Goal: Task Accomplishment & Management: Manage account settings

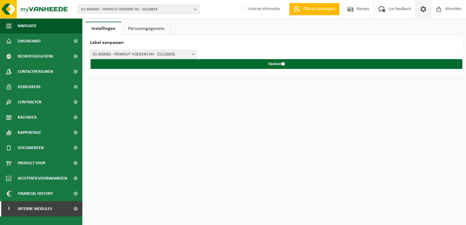
click at [103, 7] on span "01-900083 - FRIMOUT VOEDERS NV - ZILLEBEKE" at bounding box center [136, 9] width 110 height 9
paste input "01-055336"
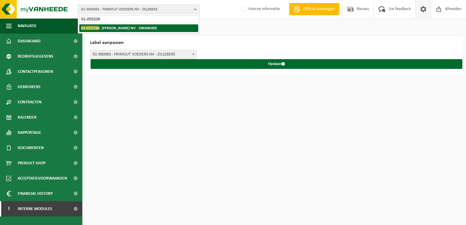
type input "01-055336"
click at [112, 30] on li "01-055336 - DENEIRE MARC NV - DIKSMUIDE" at bounding box center [138, 28] width 119 height 8
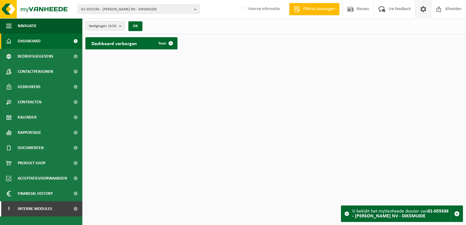
click at [423, 10] on span at bounding box center [423, 9] width 9 height 18
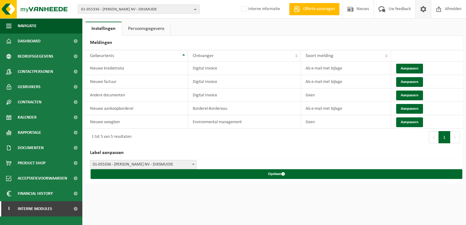
click at [123, 12] on span "01-055336 - [PERSON_NAME] NV - DIKSMUIDE" at bounding box center [136, 9] width 110 height 9
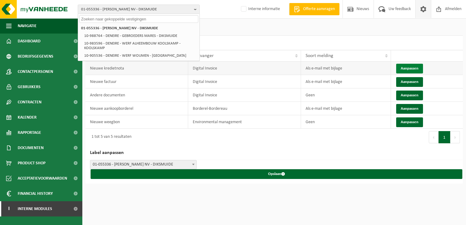
click at [408, 68] on button "Aanpassen" at bounding box center [409, 69] width 27 height 10
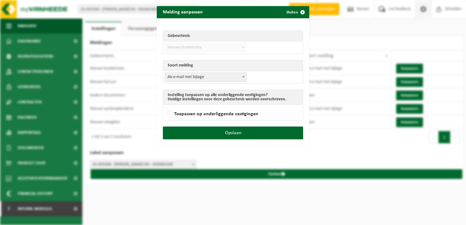
click at [218, 73] on span "Als e-mail met bijlage" at bounding box center [205, 77] width 81 height 9
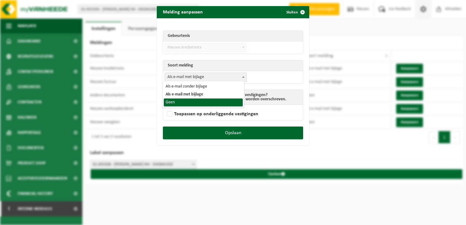
select select "1"
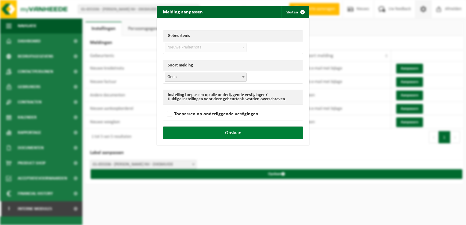
click at [252, 130] on button "Opslaan" at bounding box center [233, 133] width 140 height 13
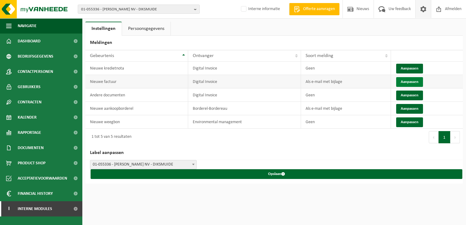
click at [399, 84] on button "Aanpassen" at bounding box center [409, 82] width 27 height 10
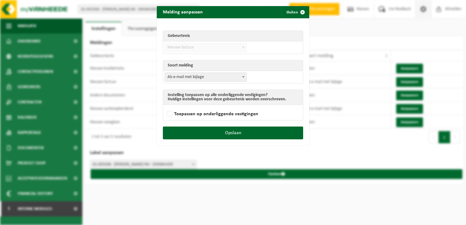
click at [184, 73] on span "Als e-mail met bijlage" at bounding box center [205, 77] width 81 height 9
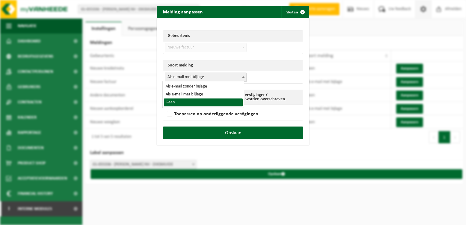
select select "1"
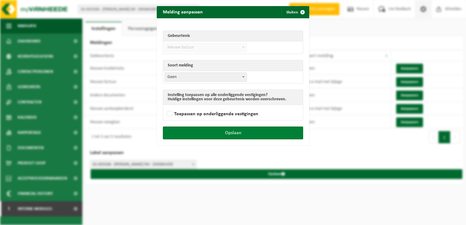
click at [243, 134] on button "Opslaan" at bounding box center [233, 133] width 140 height 13
